Goal: Information Seeking & Learning: Understand process/instructions

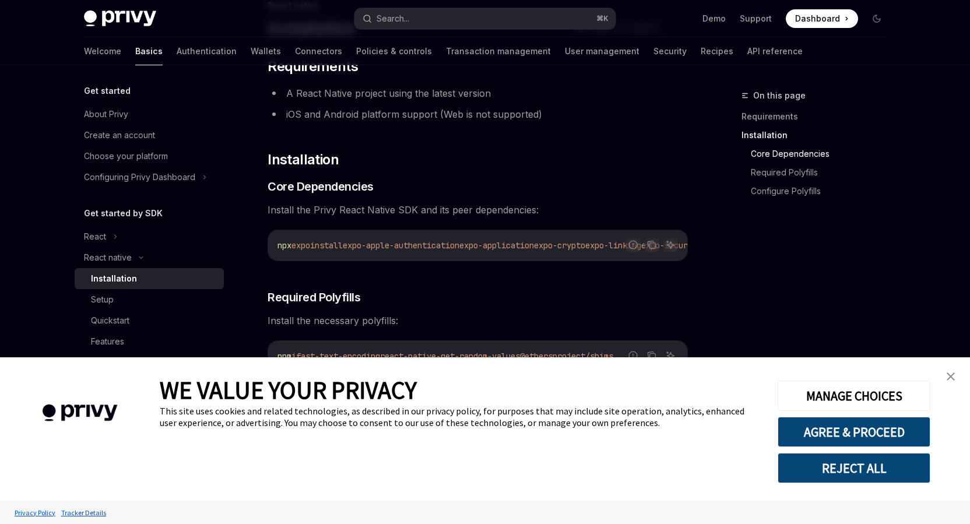
scroll to position [182, 0]
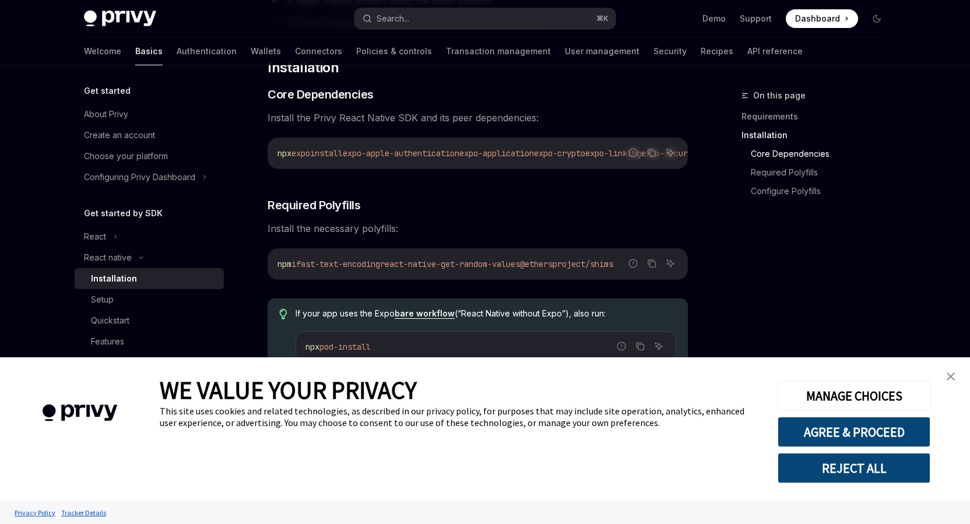
click at [951, 372] on img "close banner" at bounding box center [950, 376] width 8 height 8
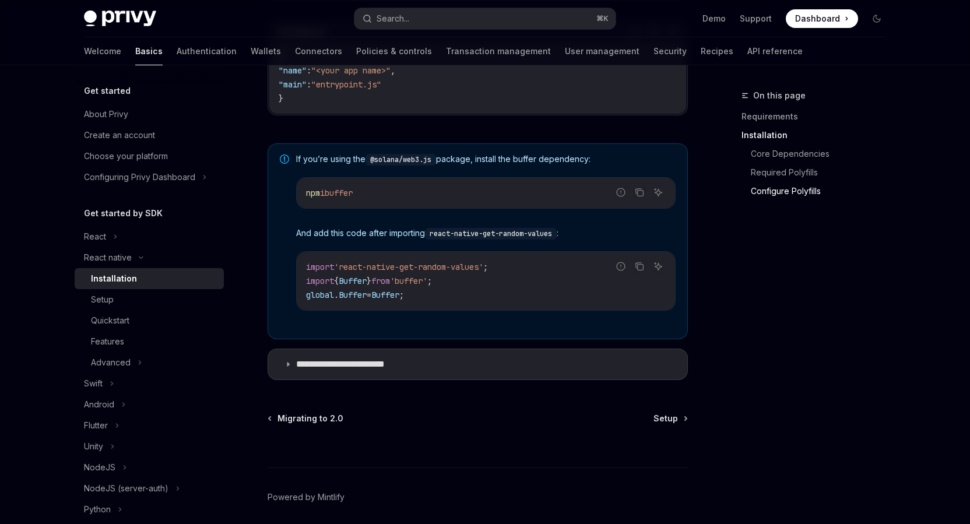
scroll to position [865, 0]
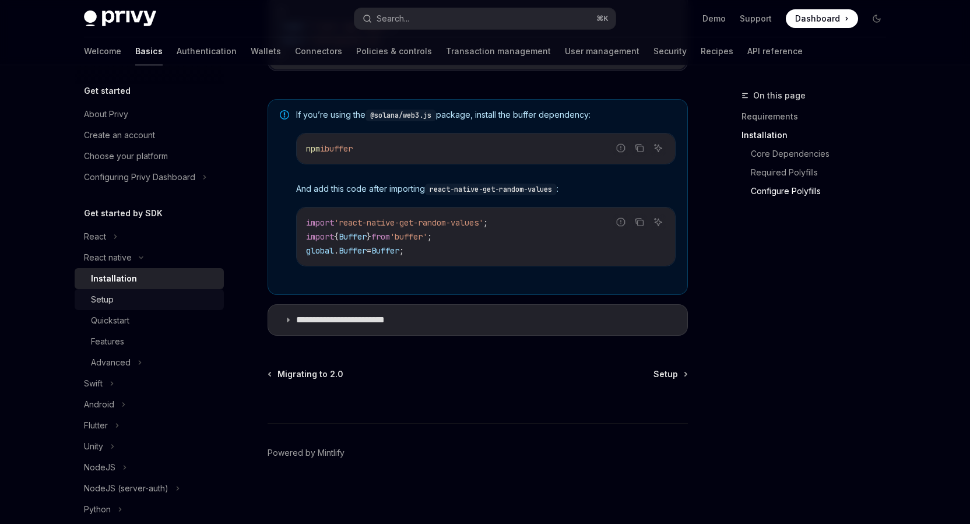
click at [115, 302] on div "Setup" at bounding box center [154, 300] width 126 height 14
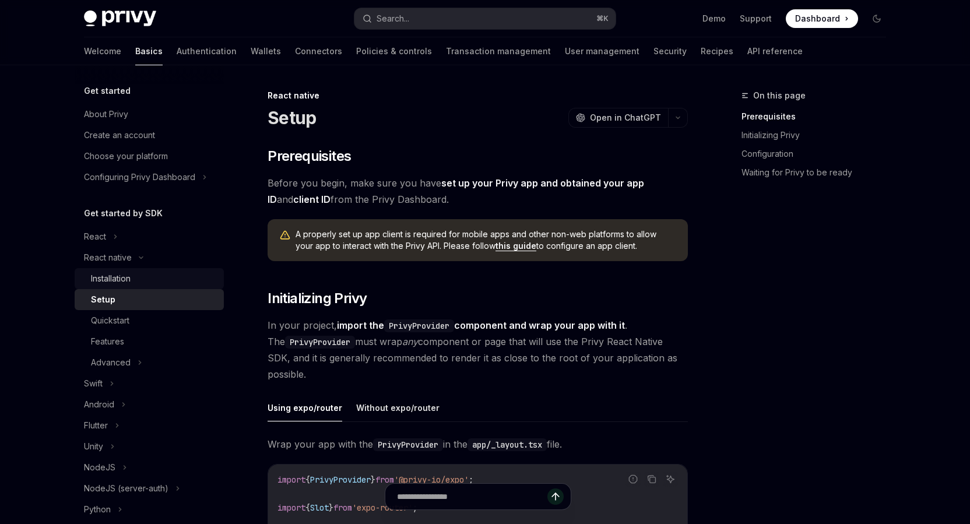
click at [122, 288] on link "Installation" at bounding box center [149, 278] width 149 height 21
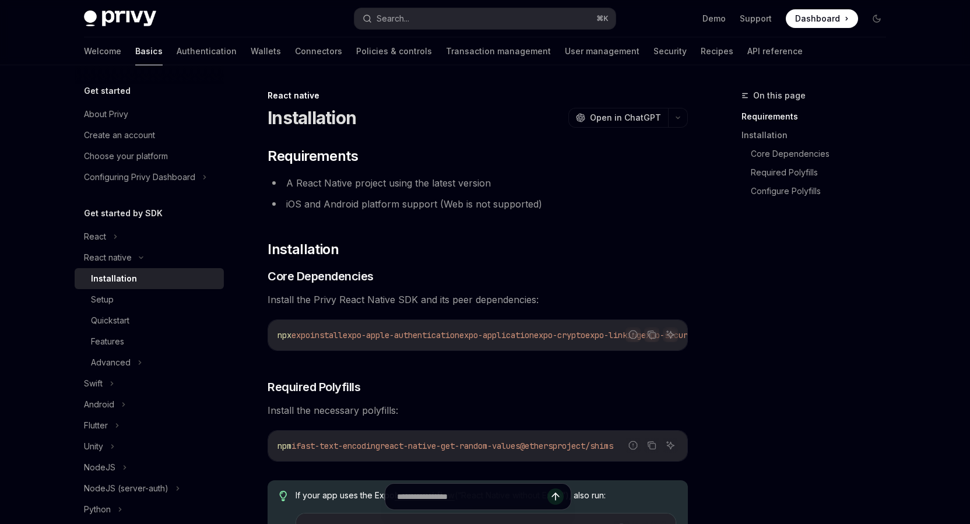
click at [124, 283] on div "Installation" at bounding box center [114, 279] width 46 height 14
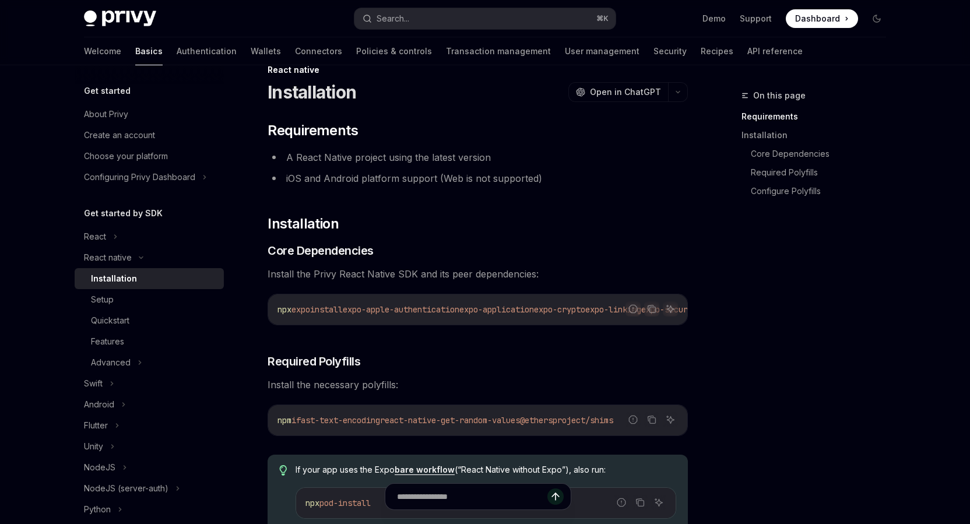
scroll to position [865, 0]
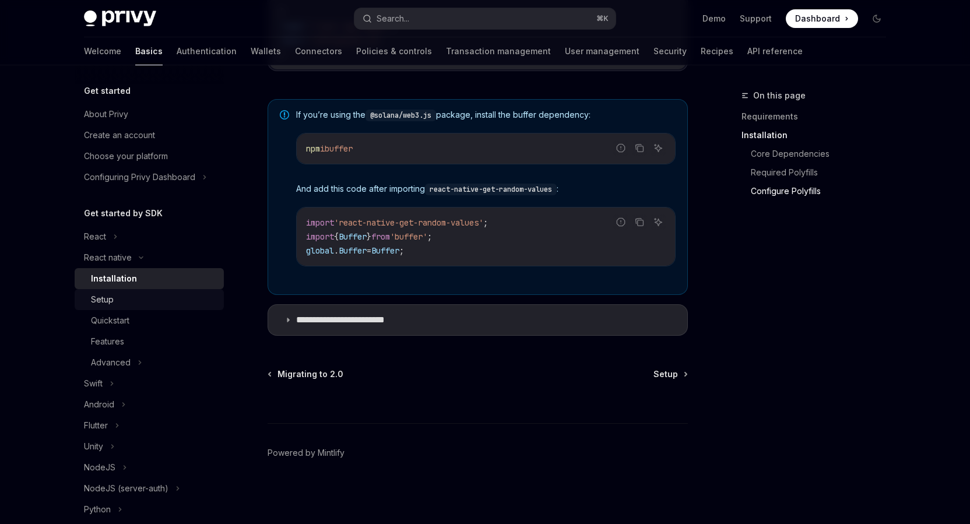
click at [129, 295] on div "Setup" at bounding box center [154, 300] width 126 height 14
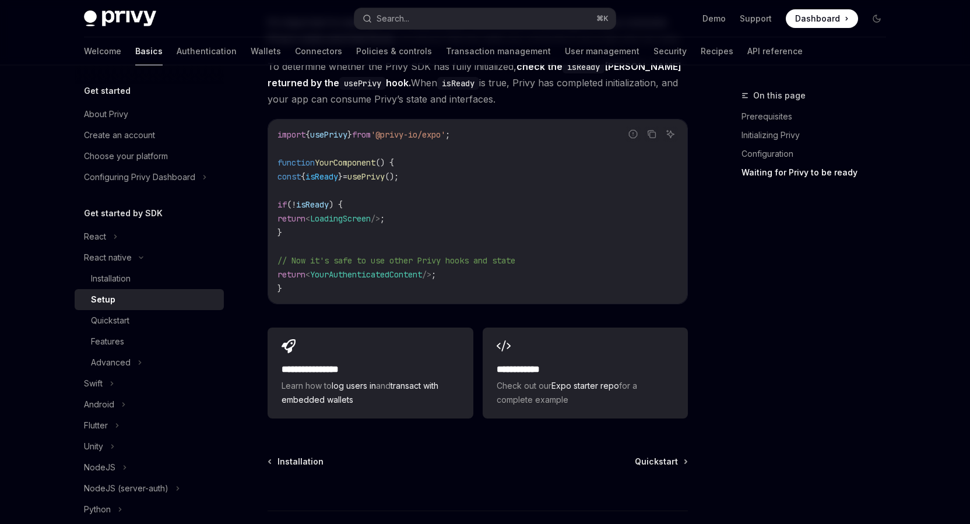
scroll to position [910, 0]
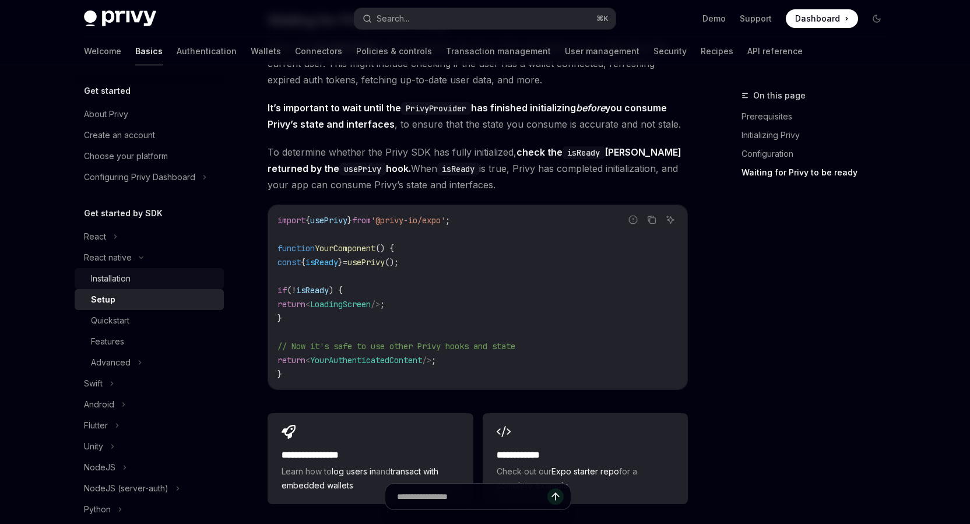
click at [143, 273] on div "Installation" at bounding box center [154, 279] width 126 height 14
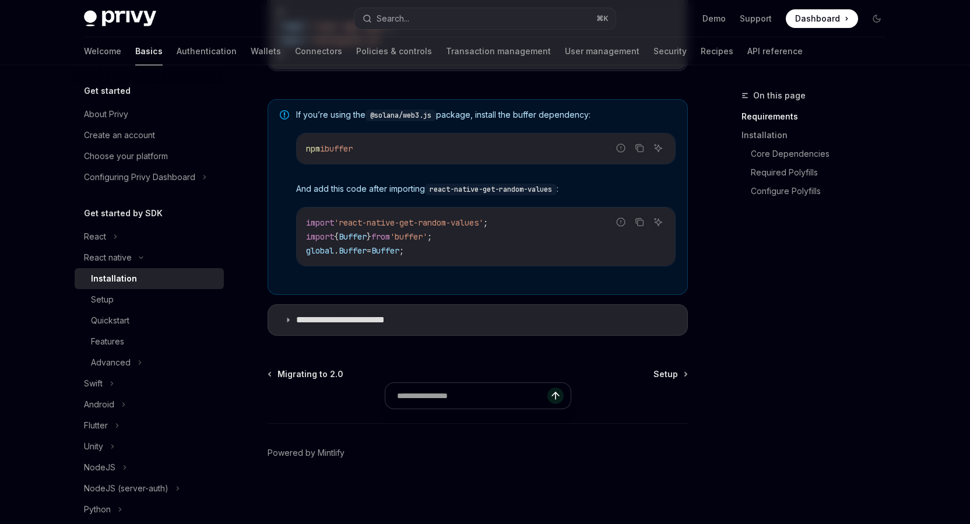
type textarea "*"
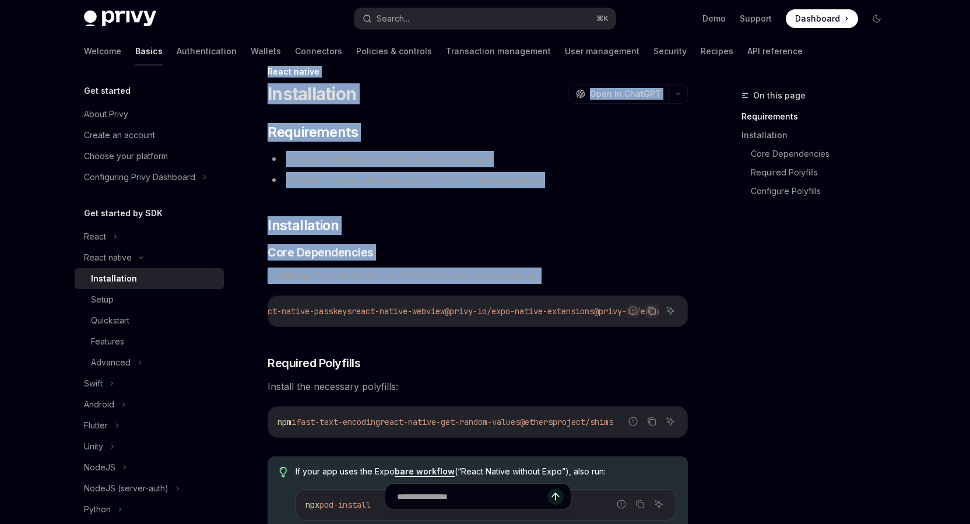
scroll to position [0, 646]
drag, startPoint x: 359, startPoint y: 312, endPoint x: 638, endPoint y: 320, distance: 279.2
click at [639, 320] on div "npx expo install expo-apple-authentication expo-application expo-crypto expo-li…" at bounding box center [477, 311] width 419 height 30
copy span "expo-apple-authentication expo-application expo-crypto expo-linking expo-secure…"
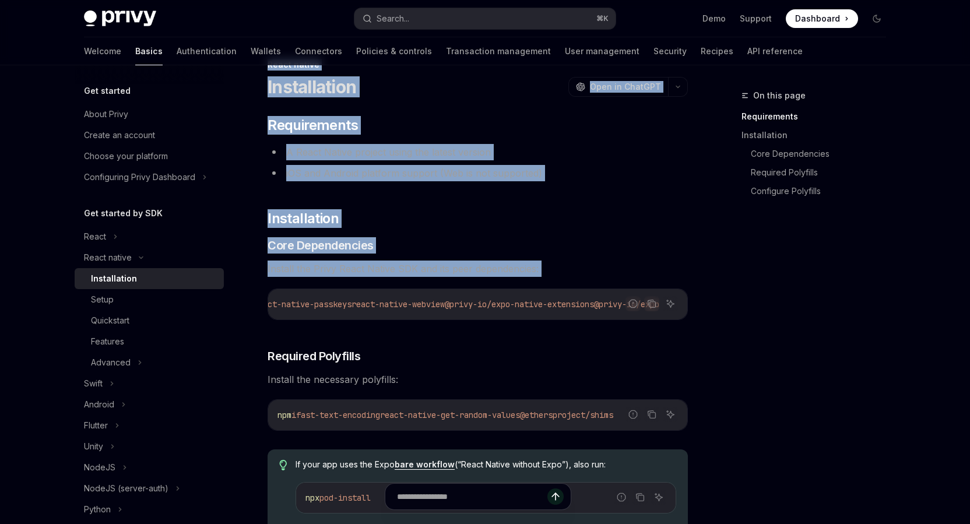
scroll to position [88, 0]
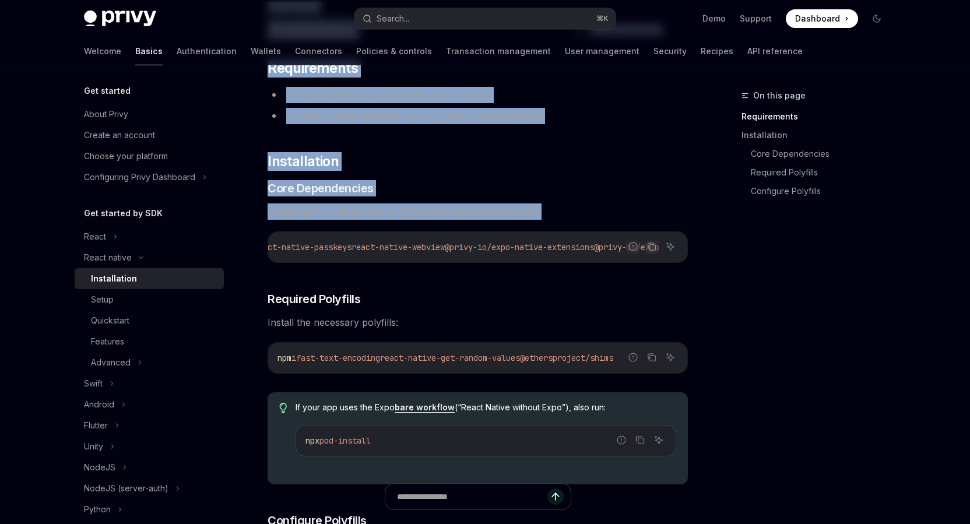
drag, startPoint x: 309, startPoint y: 359, endPoint x: 658, endPoint y: 367, distance: 349.1
click at [658, 367] on div "npm i fast-text-encoding react-native-get-random-values @ethersproject/shims" at bounding box center [477, 358] width 419 height 30
copy span "fast-text-encoding react-native-get-random-values @ethersproject/shims"
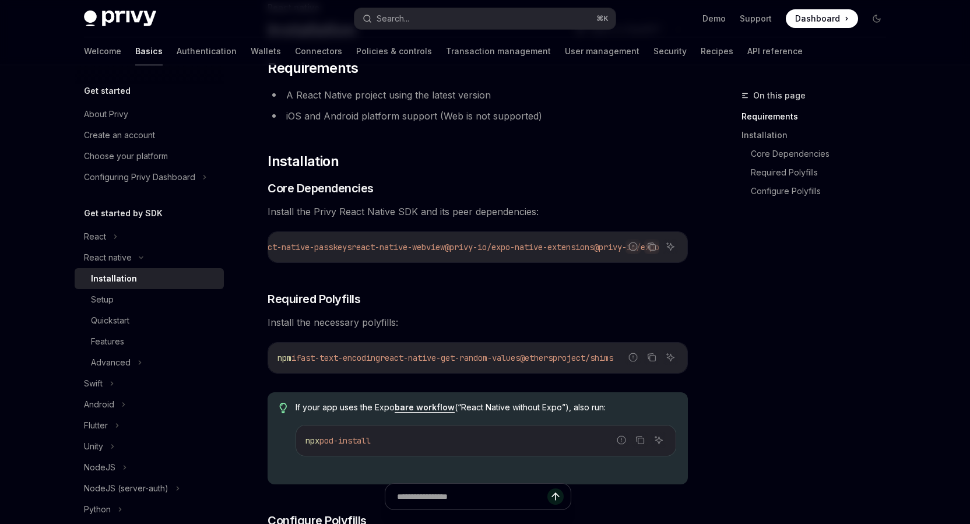
click at [815, 2] on div "Privy Docs home page Search... ⌘ K Demo Support Dashboard Dashboard Search..." at bounding box center [485, 18] width 802 height 37
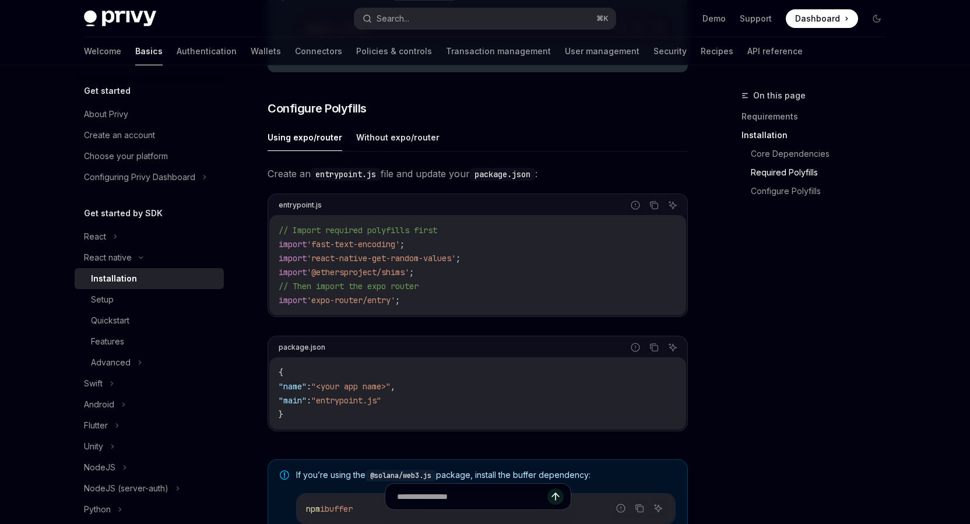
scroll to position [435, 0]
